Goal: Task Accomplishment & Management: Use online tool/utility

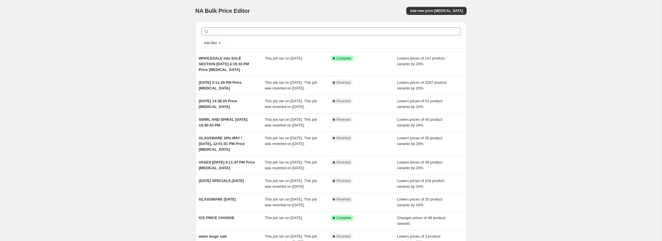
click at [171, 62] on div "NA Bulk Price Editor. This page is ready NA Bulk Price Editor Add new price [ME…" at bounding box center [330, 152] width 661 height 305
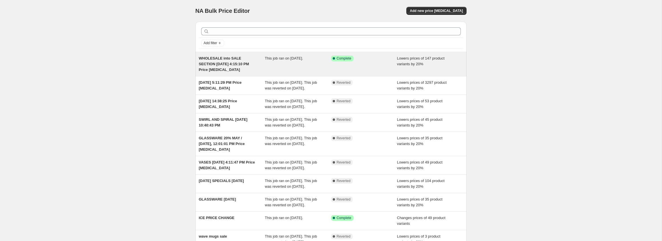
click at [224, 59] on span "WHOLESALE into SALE SECTION [DATE] 4:15:10 PM Price [MEDICAL_DATA]" at bounding box center [224, 64] width 50 height 16
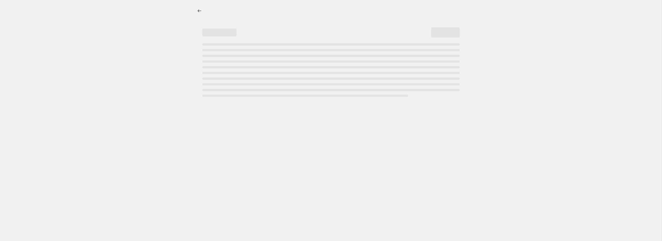
select select "percentage"
select select "collection"
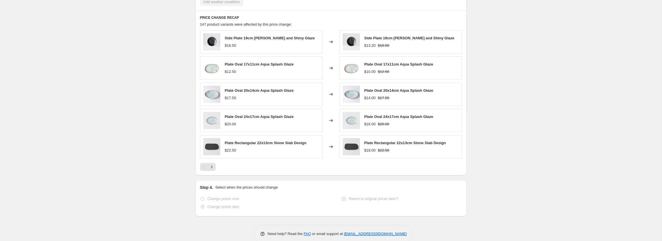
scroll to position [467, 0]
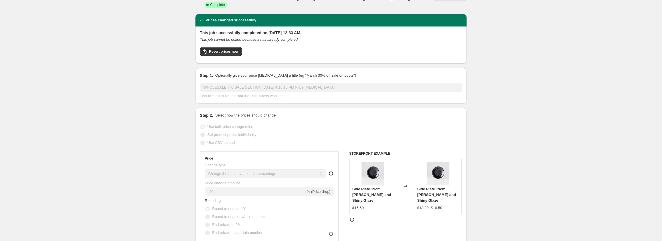
scroll to position [0, 0]
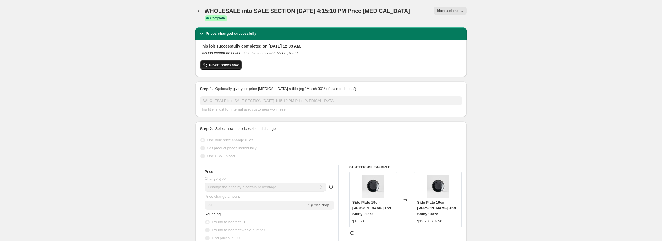
click at [221, 63] on span "Revert prices now" at bounding box center [223, 65] width 29 height 5
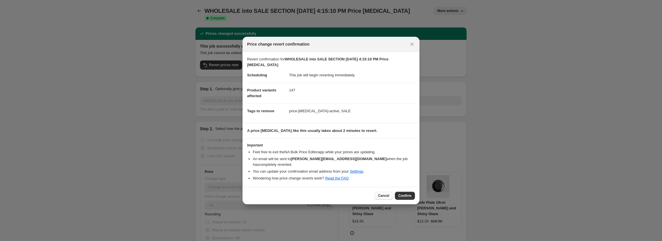
click at [383, 194] on span "Cancel" at bounding box center [383, 196] width 11 height 5
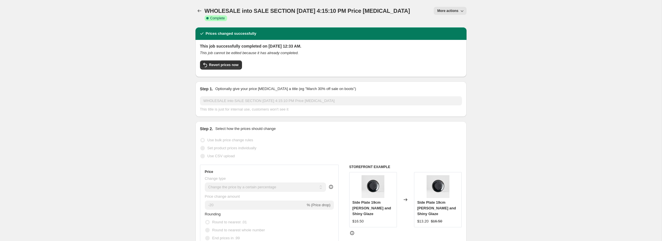
click at [198, 10] on icon "Price change jobs" at bounding box center [199, 11] width 6 height 6
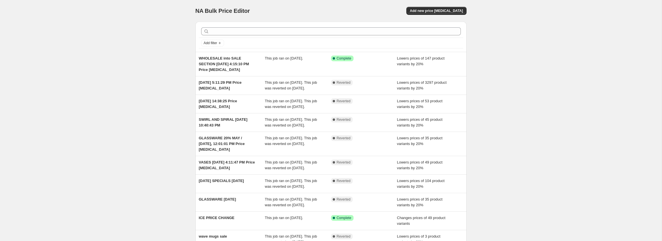
click at [155, 71] on div "NA Bulk Price Editor. This page is ready NA Bulk Price Editor Add new price cha…" at bounding box center [330, 152] width 661 height 305
click at [439, 13] on span "Add new price [MEDICAL_DATA]" at bounding box center [436, 11] width 53 height 5
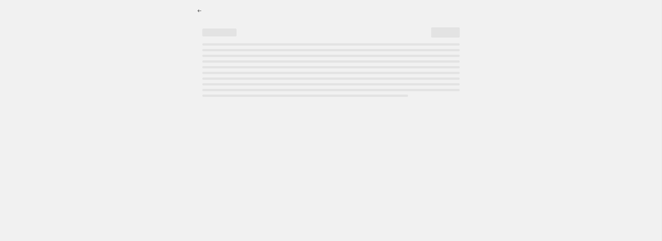
select select "percentage"
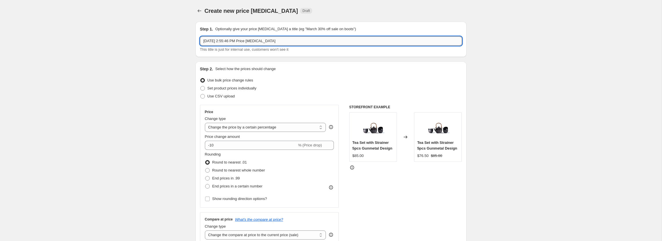
click at [278, 42] on input "Aug 12, 2025, 2:55:46 PM Price change job" at bounding box center [331, 41] width 262 height 9
type input "WHOLESALE DISCONTINUED PROMO"
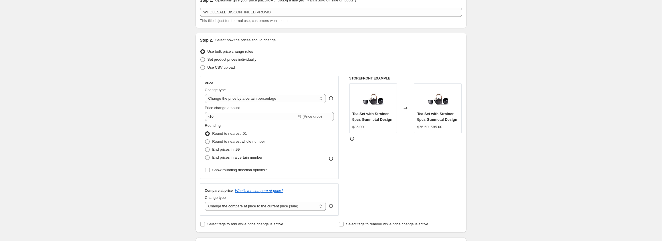
scroll to position [37, 0]
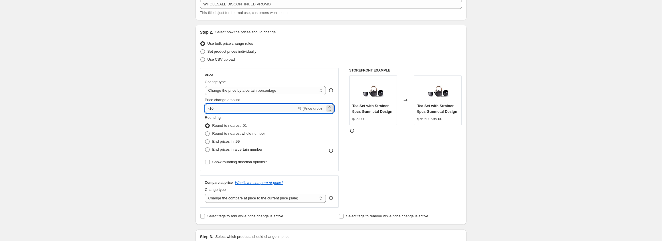
click at [210, 108] on input "-10" at bounding box center [251, 108] width 92 height 9
type input "-50"
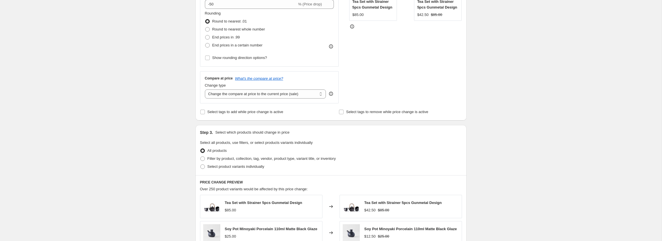
scroll to position [153, 0]
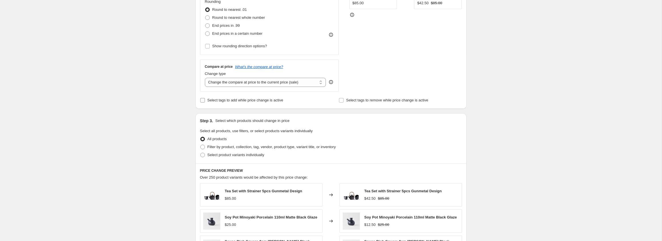
click at [202, 101] on input "Select tags to add while price change is active" at bounding box center [202, 100] width 5 height 5
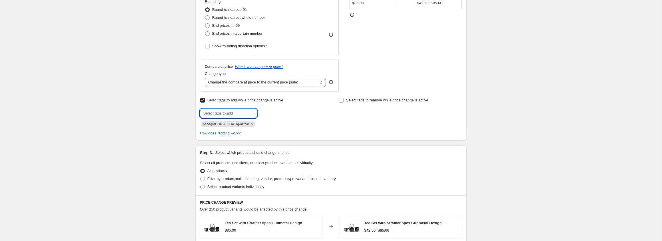
click at [218, 114] on input "text" at bounding box center [228, 113] width 57 height 9
click at [196, 120] on div "Step 2. Select how the prices should change Use bulk price change rules Set pro…" at bounding box center [330, 25] width 271 height 232
click at [202, 101] on input "Select tags to add while price change is active" at bounding box center [202, 100] width 5 height 5
checkbox input "false"
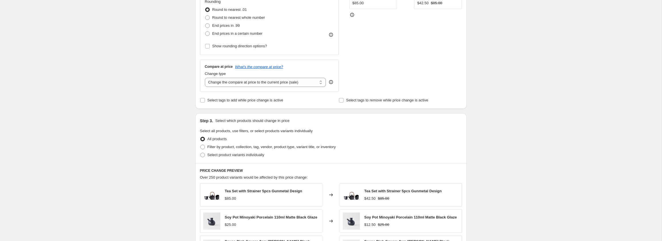
click at [197, 107] on div "Step 2. Select how the prices should change Use bulk price change rules Set pro…" at bounding box center [330, 9] width 271 height 200
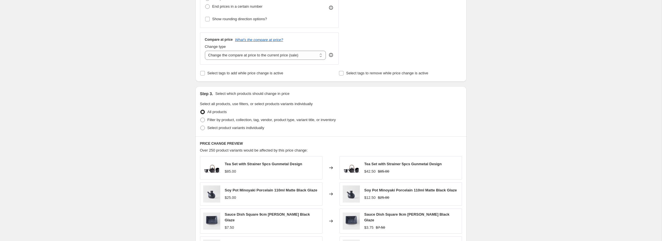
scroll to position [185, 0]
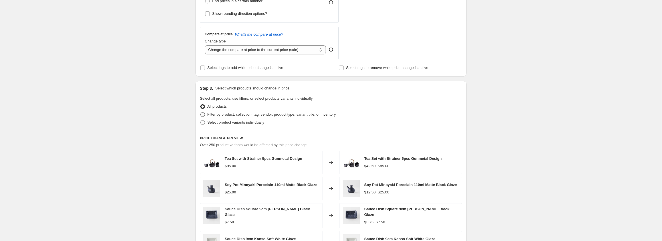
click at [218, 115] on span "Filter by product, collection, tag, vendor, product type, variant title, or inv…" at bounding box center [271, 114] width 128 height 4
click at [200, 113] on input "Filter by product, collection, tag, vendor, product type, variant title, or inv…" at bounding box center [200, 112] width 0 height 0
radio input "true"
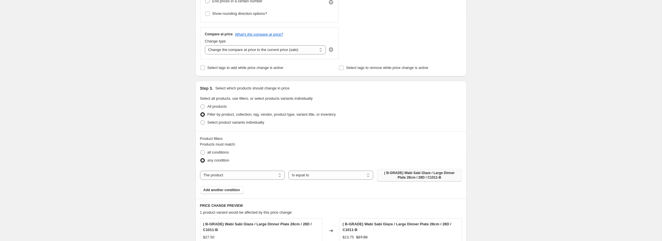
click at [410, 176] on span "( B-GRADE) Wabi Sabi Glaze / Large Dinner Plate 28cm / 28D / C1011-B" at bounding box center [419, 175] width 78 height 9
click at [235, 178] on select "The product The product's collection The product's tag The product's vendor The…" at bounding box center [242, 175] width 85 height 9
select select "collection"
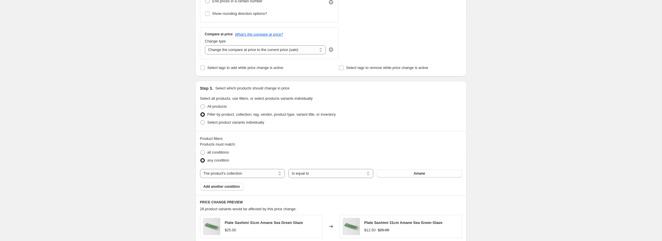
click at [415, 174] on span "Amane" at bounding box center [419, 173] width 11 height 5
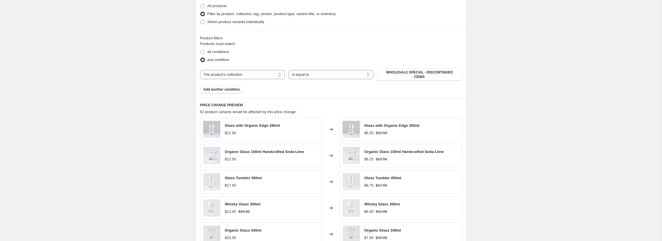
scroll to position [282, 0]
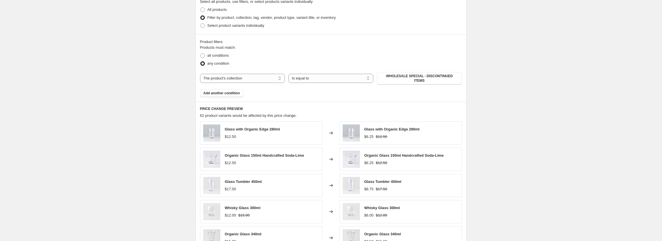
click at [154, 96] on div "Create new price change job. This page is ready Create new price change job Dra…" at bounding box center [330, 37] width 661 height 638
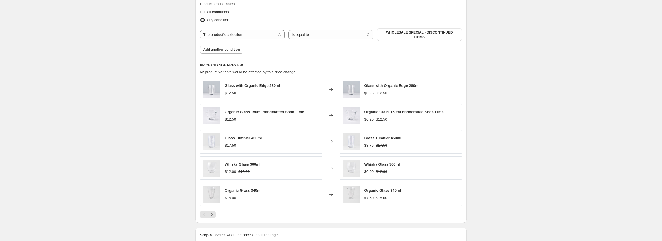
scroll to position [393, 0]
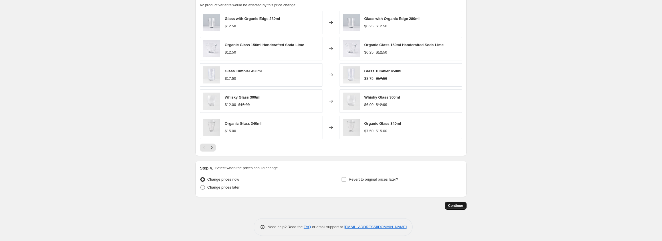
click at [455, 204] on span "Continue" at bounding box center [455, 206] width 15 height 5
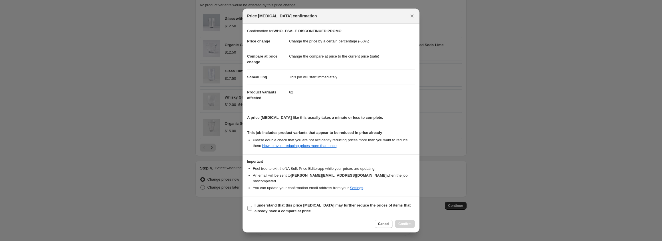
click at [250, 206] on input "I understand that this price change job may further reduce the prices of items …" at bounding box center [249, 208] width 5 height 5
checkbox input "true"
click at [404, 225] on span "Confirm" at bounding box center [404, 224] width 13 height 5
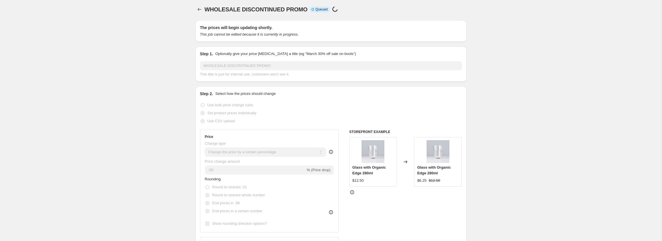
scroll to position [0, 0]
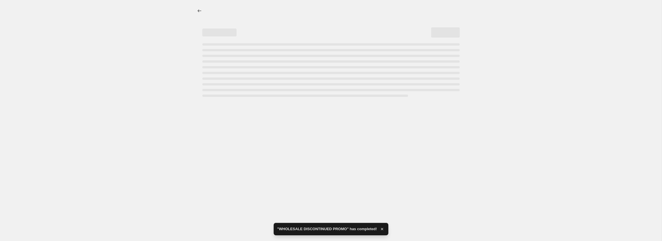
select select "percentage"
select select "collection"
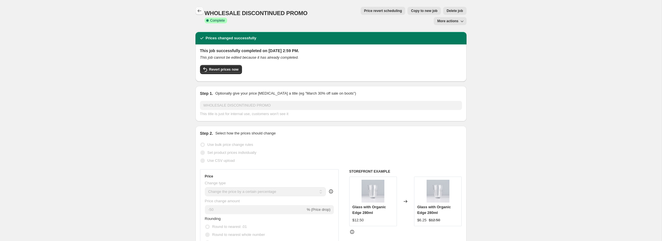
click at [202, 9] on button "Price change jobs" at bounding box center [199, 11] width 8 height 8
